Goal: Information Seeking & Learning: Find specific fact

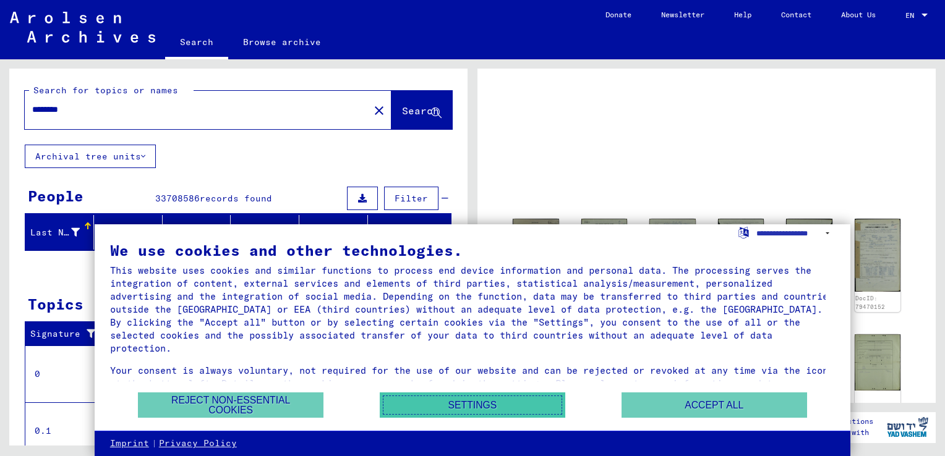
click at [550, 409] on button "Settings" at bounding box center [472, 405] width 185 height 25
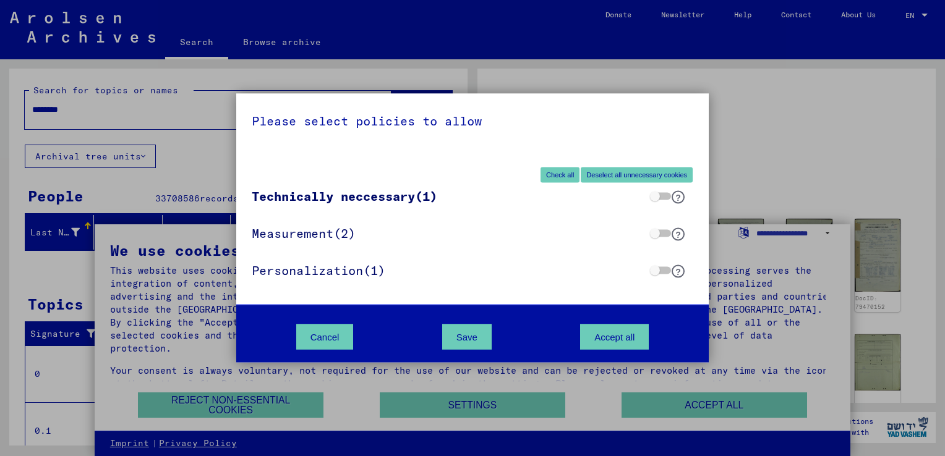
drag, startPoint x: 763, startPoint y: 87, endPoint x: 738, endPoint y: 202, distance: 117.8
click at [764, 87] on div "Please select policies to allow Check all Deselect all unnecessary cookies Tech…" at bounding box center [472, 228] width 945 height 456
click at [636, 335] on button "Accept all" at bounding box center [614, 337] width 69 height 25
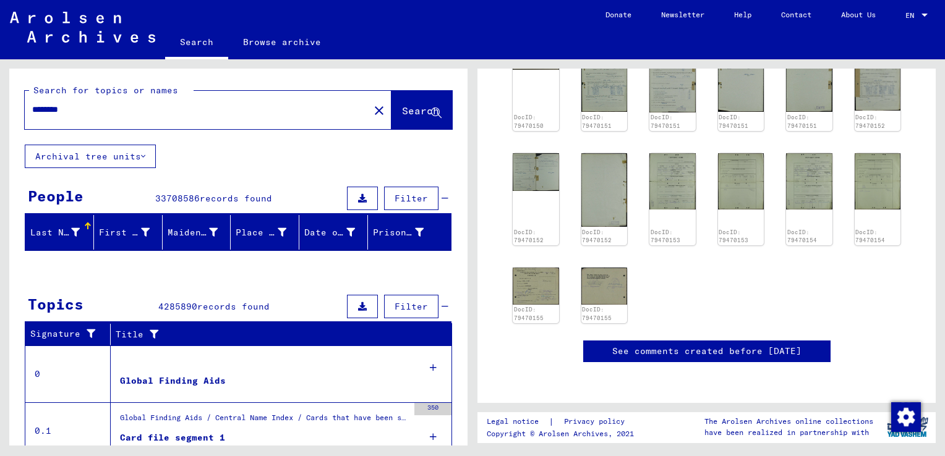
scroll to position [247, 0]
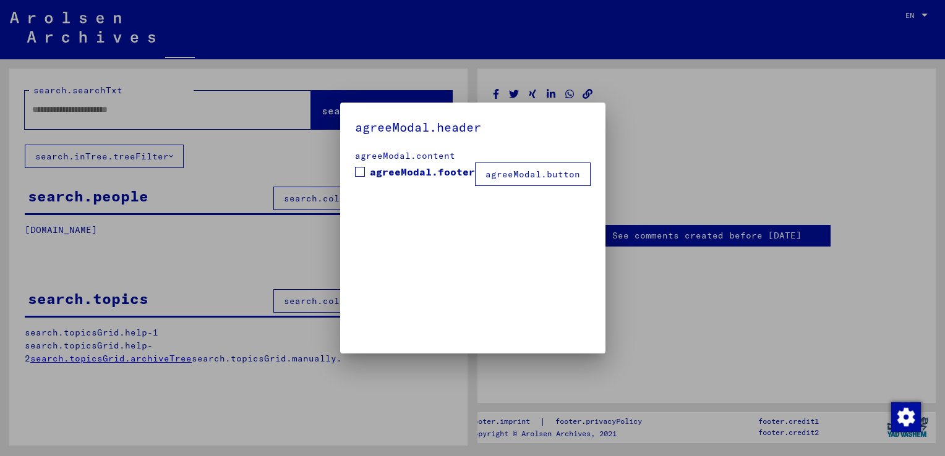
type input "********"
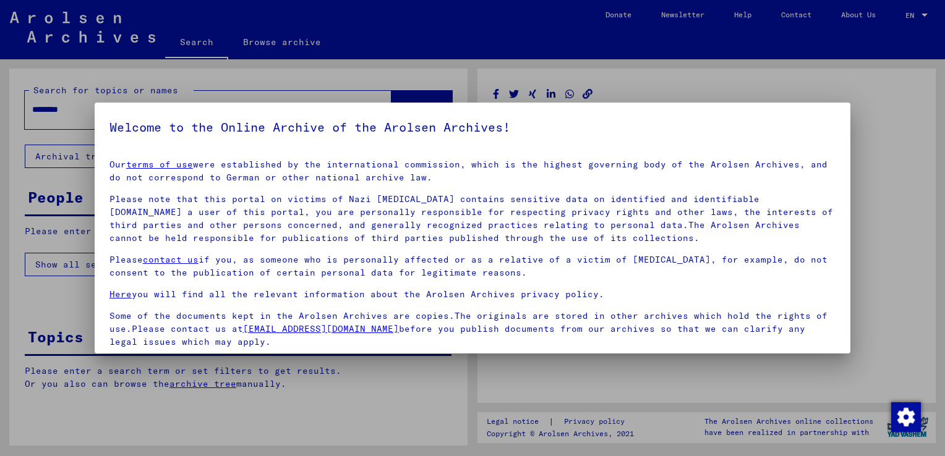
click at [898, 95] on div at bounding box center [472, 228] width 945 height 456
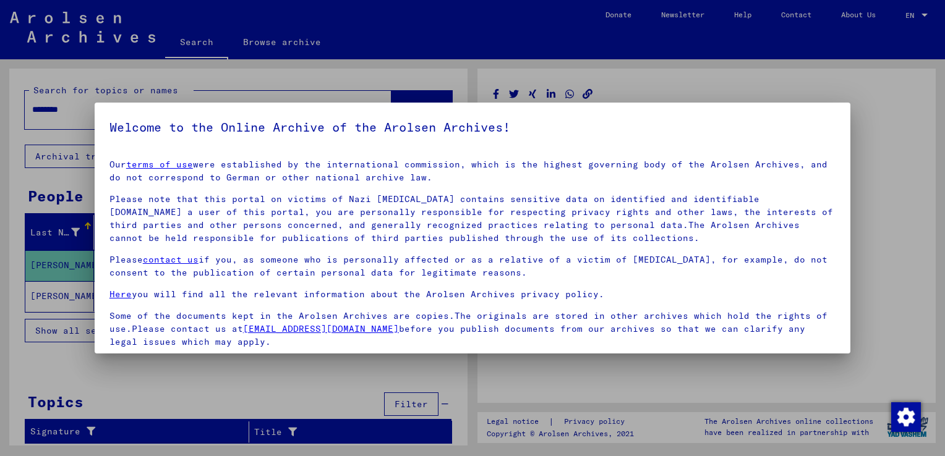
click at [844, 95] on div at bounding box center [472, 228] width 945 height 456
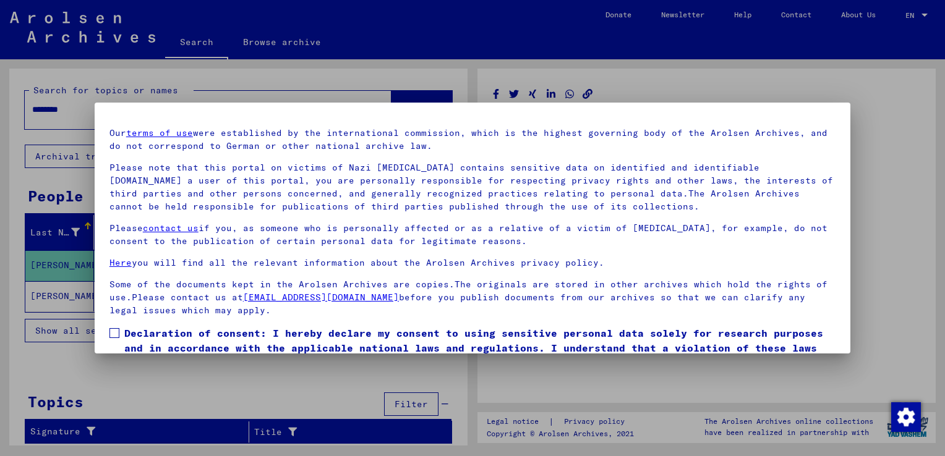
scroll to position [92, 0]
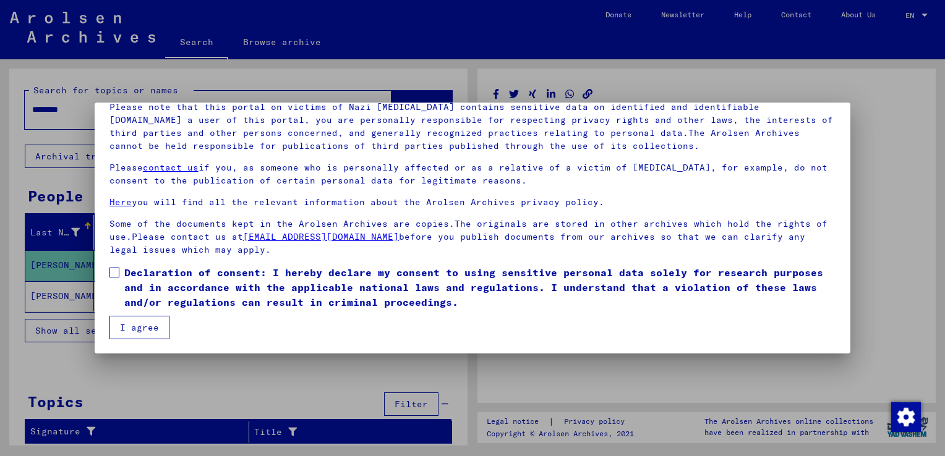
click at [122, 319] on button "I agree" at bounding box center [139, 327] width 60 height 23
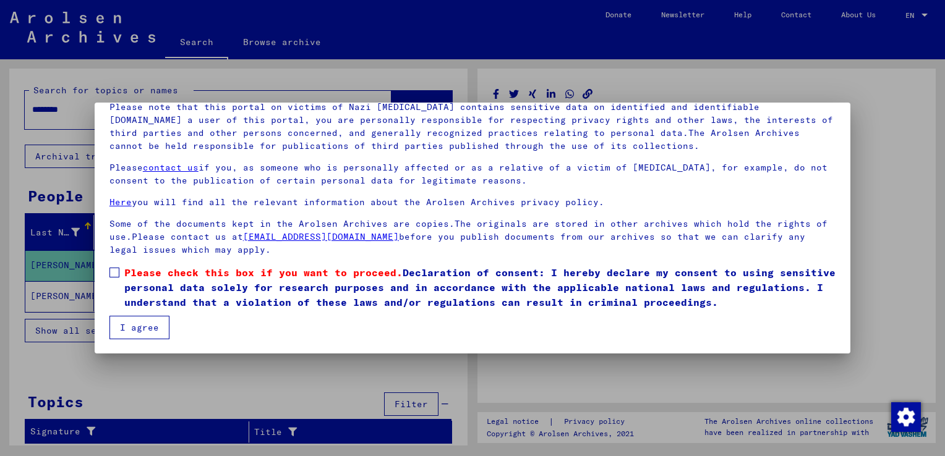
click at [127, 328] on button "I agree" at bounding box center [139, 327] width 60 height 23
click at [129, 273] on span "Please check this box if you want to proceed." at bounding box center [263, 272] width 278 height 12
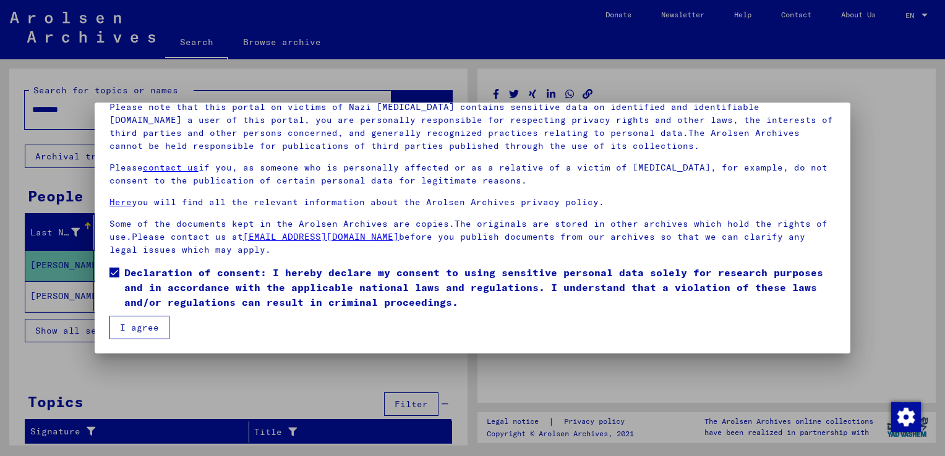
click at [137, 320] on button "I agree" at bounding box center [139, 327] width 60 height 23
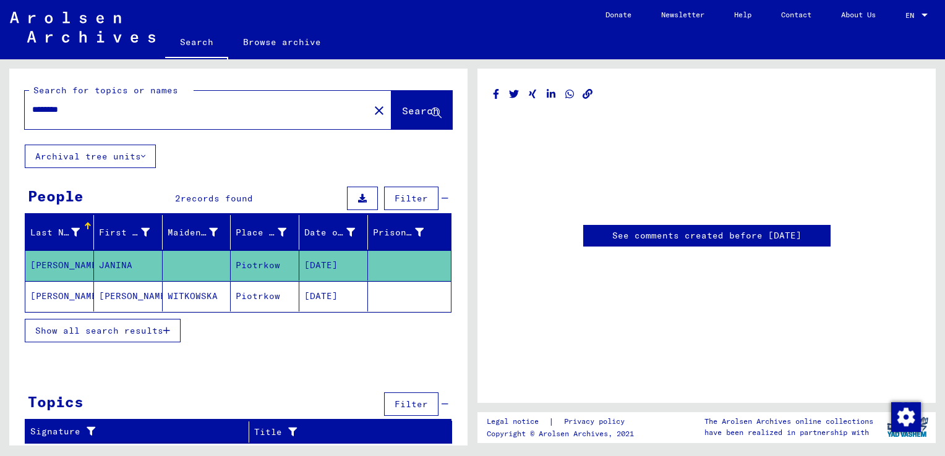
click at [297, 303] on mat-cell "Piotrkow" at bounding box center [265, 296] width 69 height 30
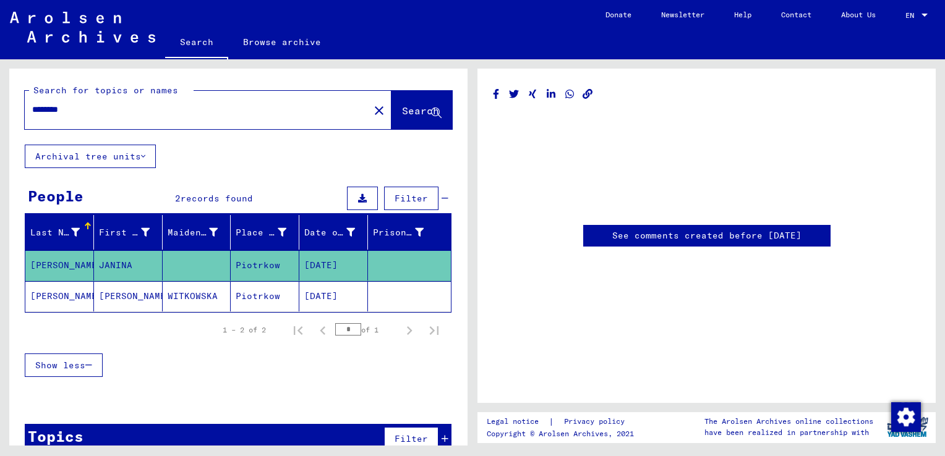
click at [240, 296] on mat-cell "Piotrkow" at bounding box center [265, 296] width 69 height 30
